Goal: Information Seeking & Learning: Learn about a topic

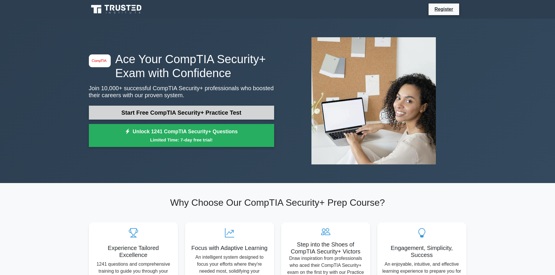
click at [158, 112] on link "Start Free CompTIA Security+ Practice Test" at bounding box center [181, 113] width 185 height 14
click at [145, 112] on link "Start Free CompTIA Security+ Practice Test" at bounding box center [181, 113] width 185 height 14
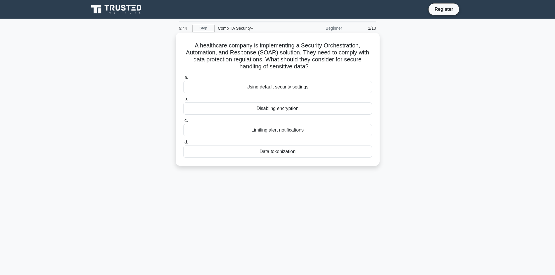
click at [213, 150] on div "Data tokenization" at bounding box center [277, 152] width 189 height 12
click at [183, 144] on input "d. Data tokenization" at bounding box center [183, 142] width 0 height 4
click at [229, 87] on div "Role-based access control (RBAC)" at bounding box center [277, 87] width 189 height 12
click at [183, 80] on input "a. Role-based access control (RBAC)" at bounding box center [183, 78] width 0 height 4
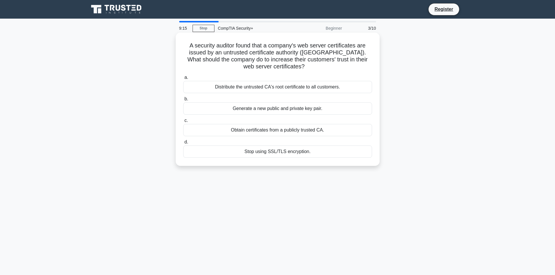
click at [221, 128] on div "Obtain certificates from a publicly trusted CA." at bounding box center [277, 130] width 189 height 12
click at [183, 123] on input "c. Obtain certificates from a publicly trusted CA." at bounding box center [183, 121] width 0 height 4
click at [256, 89] on div "Review and revise inheritance settings" at bounding box center [277, 87] width 189 height 12
click at [183, 80] on input "a. Review and revise inheritance settings" at bounding box center [183, 78] width 0 height 4
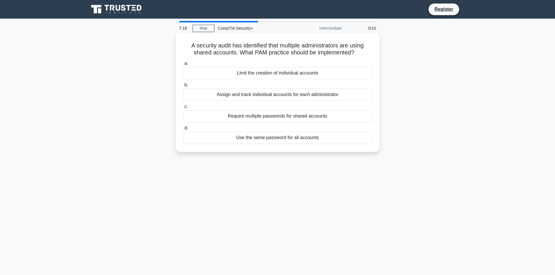
click at [256, 96] on div "Assign and track individual accounts for each administrator" at bounding box center [277, 95] width 189 height 12
click at [183, 87] on input "b. Assign and track individual accounts for each administrator" at bounding box center [183, 85] width 0 height 4
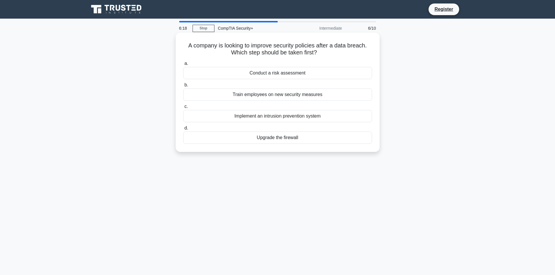
click at [261, 74] on div "Conduct a risk assessment" at bounding box center [277, 73] width 189 height 12
click at [183, 66] on input "a. Conduct a risk assessment" at bounding box center [183, 64] width 0 height 4
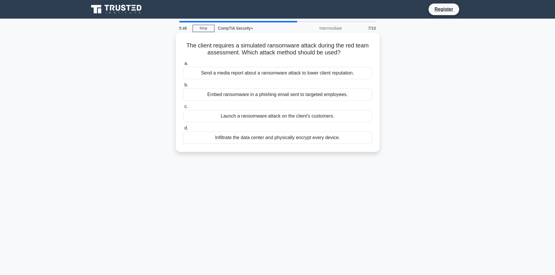
click at [275, 140] on div "Infiltrate the data center and physically encrypt every device." at bounding box center [277, 138] width 189 height 12
click at [183, 130] on input "d. Infiltrate the data center and physically encrypt every device." at bounding box center [183, 128] width 0 height 4
click at [284, 101] on div "Use of a Content Delivery Network (CDN) without local redundancy" at bounding box center [277, 95] width 189 height 12
click at [183, 87] on input "b. Use of a Content Delivery Network (CDN) without local redundancy" at bounding box center [183, 85] width 0 height 4
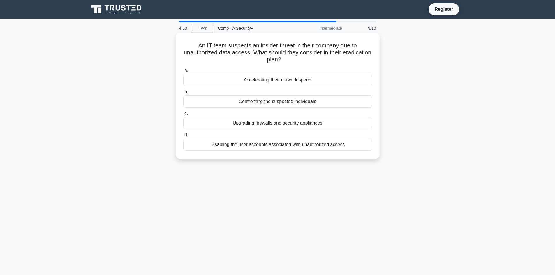
click at [298, 147] on div "Disabling the user accounts associated with unauthorized access" at bounding box center [277, 145] width 189 height 12
click at [183, 137] on input "d. Disabling the user accounts associated with unauthorized access" at bounding box center [183, 135] width 0 height 4
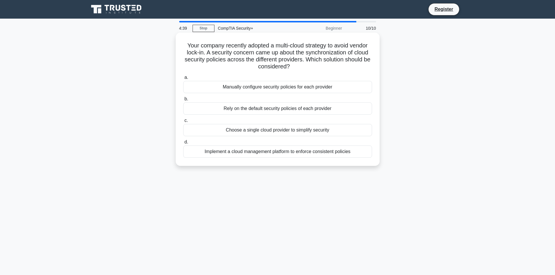
click at [276, 154] on div "Implement a cloud management platform to enforce consistent policies" at bounding box center [277, 152] width 189 height 12
click at [183, 144] on input "d. Implement a cloud management platform to enforce consistent policies" at bounding box center [183, 142] width 0 height 4
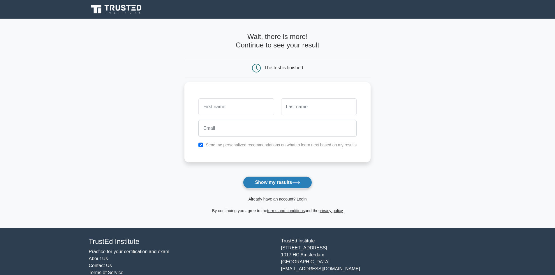
click at [266, 184] on button "Show my results" at bounding box center [277, 183] width 69 height 12
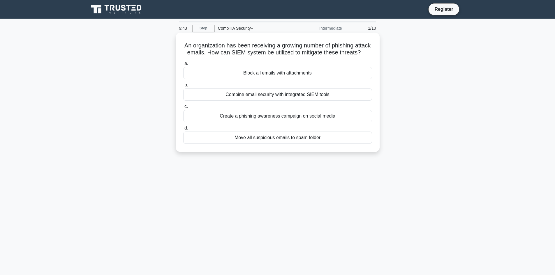
click at [287, 101] on div "Combine email security with integrated SIEM tools" at bounding box center [277, 95] width 189 height 12
click at [183, 87] on input "b. Combine email security with integrated SIEM tools" at bounding box center [183, 85] width 0 height 4
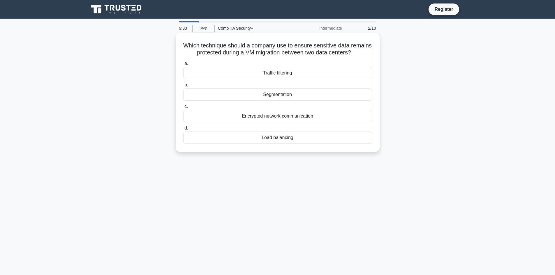
click at [292, 122] on div "Encrypted network communication" at bounding box center [277, 116] width 189 height 12
click at [183, 109] on input "c. Encrypted network communication" at bounding box center [183, 107] width 0 height 4
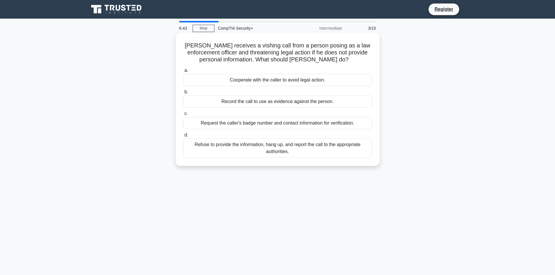
click at [230, 150] on div "Refuse to provide the information, hang up, and report the call to the appropri…" at bounding box center [277, 148] width 189 height 19
click at [183, 137] on input "d. Refuse to provide the information, hang up, and report the call to the appro…" at bounding box center [183, 135] width 0 height 4
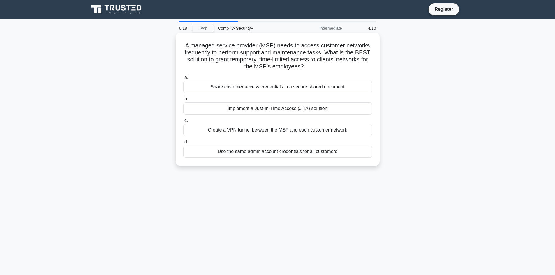
click at [283, 111] on div "Implement a Just-In-Time Access (JITA) solution" at bounding box center [277, 109] width 189 height 12
click at [183, 101] on input "b. Implement a Just-In-Time Access (JITA) solution" at bounding box center [183, 99] width 0 height 4
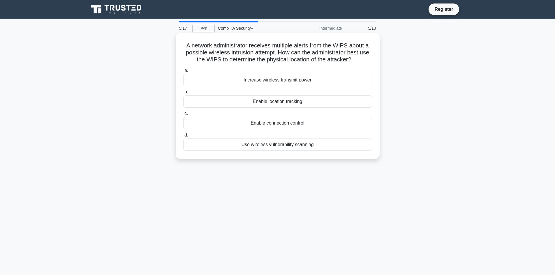
click at [258, 103] on div "Enable location tracking" at bounding box center [277, 102] width 189 height 12
click at [183, 94] on input "b. Enable location tracking" at bounding box center [183, 92] width 0 height 4
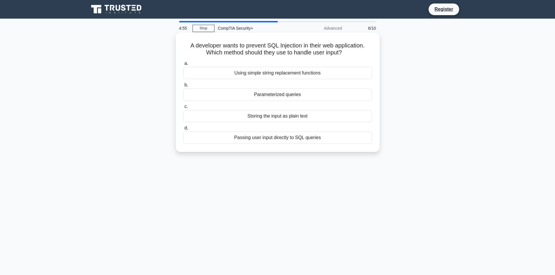
click at [262, 137] on div "Passing user input directly to SQL queries" at bounding box center [277, 138] width 189 height 12
click at [183, 130] on input "d. Passing user input directly to SQL queries" at bounding box center [183, 128] width 0 height 4
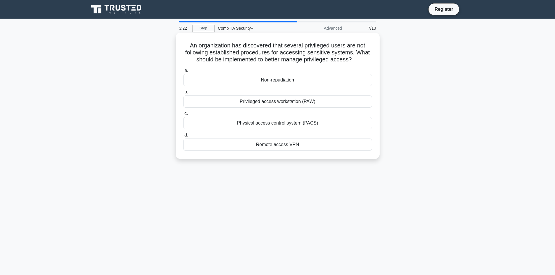
click at [250, 84] on div "Non-repudiation" at bounding box center [277, 80] width 189 height 12
click at [183, 73] on input "a. Non-repudiation" at bounding box center [183, 71] width 0 height 4
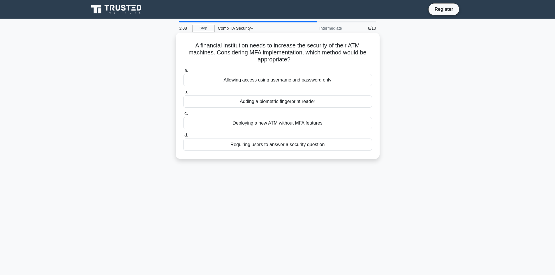
click at [244, 149] on div "Requiring users to answer a security question" at bounding box center [277, 145] width 189 height 12
click at [183, 137] on input "d. Requiring users to answer a security question" at bounding box center [183, 135] width 0 height 4
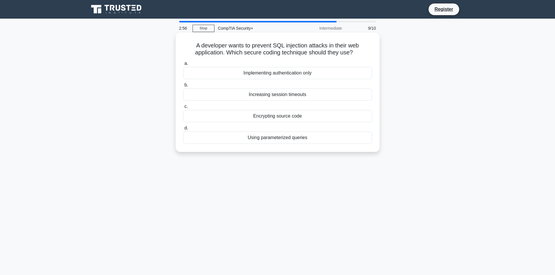
click at [267, 118] on div "Encrypting source code" at bounding box center [277, 116] width 189 height 12
click at [183, 109] on input "c. Encrypting source code" at bounding box center [183, 107] width 0 height 4
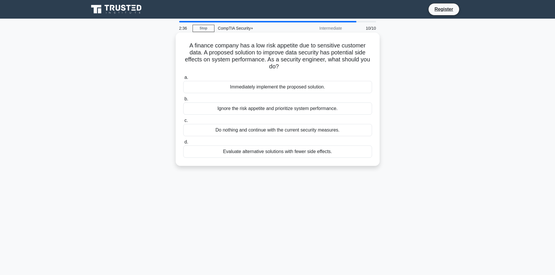
click at [266, 153] on div "Evaluate alternative solutions with fewer side effects." at bounding box center [277, 152] width 189 height 12
click at [183, 144] on input "d. Evaluate alternative solutions with fewer side effects." at bounding box center [183, 142] width 0 height 4
